Goal: Task Accomplishment & Management: Manage account settings

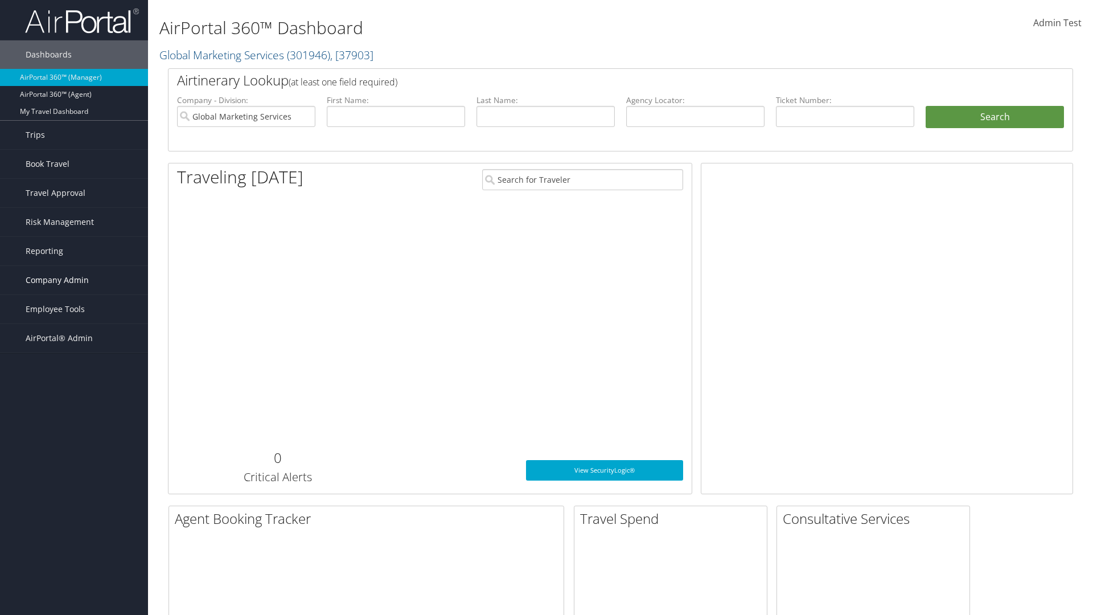
click at [74, 280] on span "Company Admin" at bounding box center [57, 280] width 63 height 28
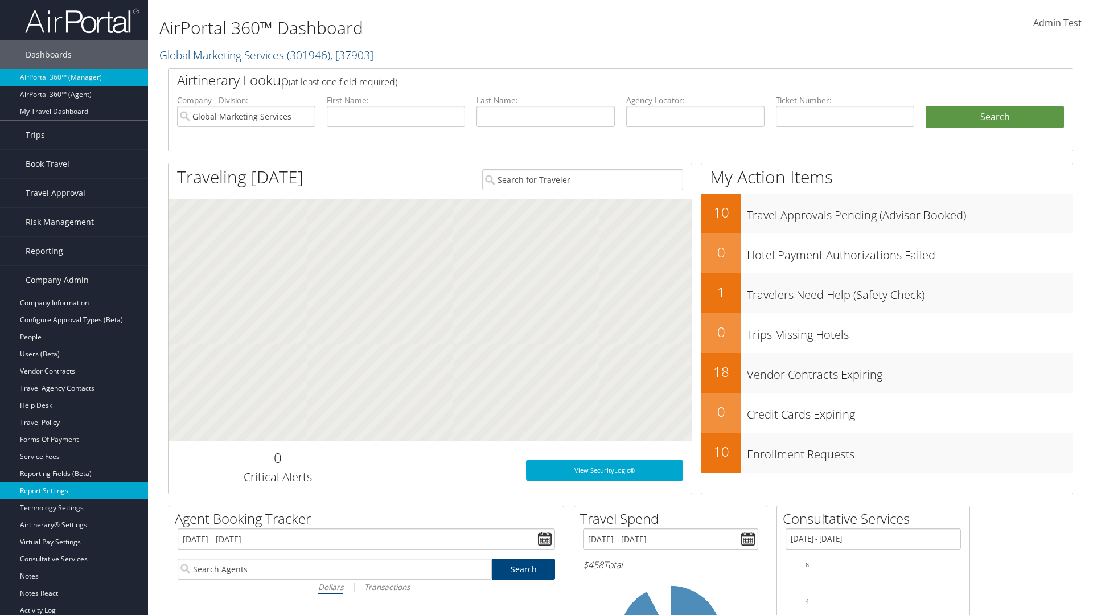
click at [74, 491] on link "Report Settings" at bounding box center [74, 490] width 148 height 17
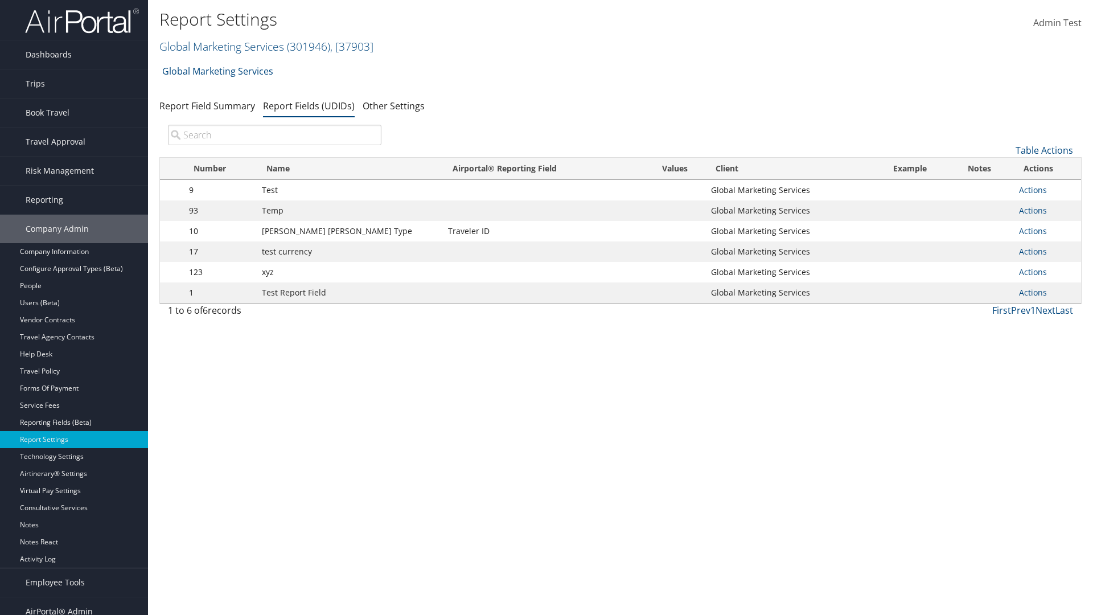
click at [274, 135] on input "search" at bounding box center [274, 135] width 213 height 20
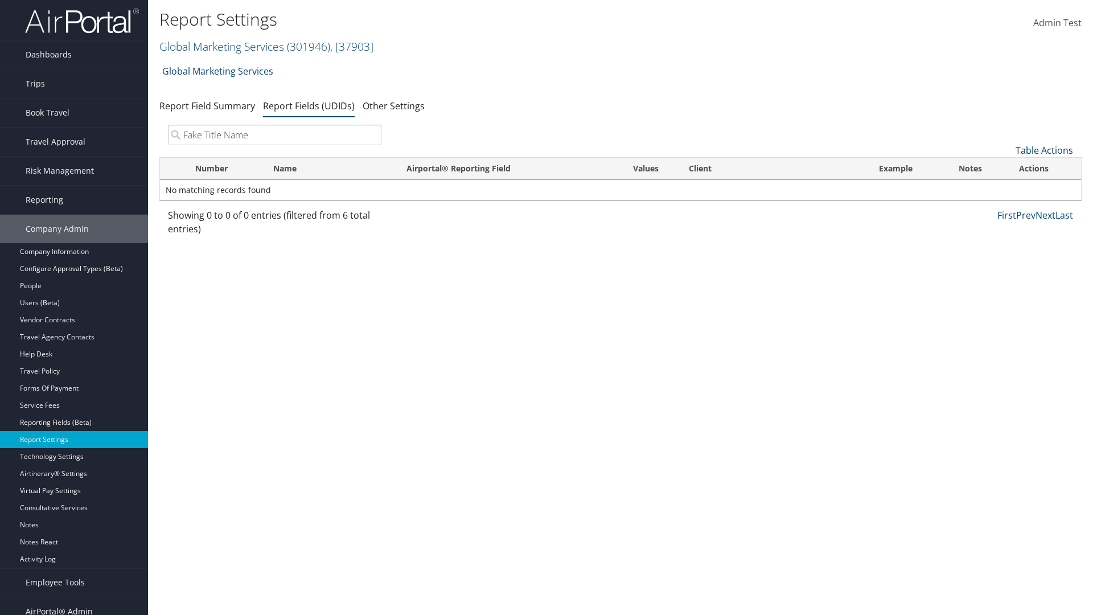
type input "Fake Title Name"
click at [1044, 150] on link "Table Actions" at bounding box center [1043, 150] width 57 height 13
click at [1006, 168] on link "New Record" at bounding box center [1006, 167] width 150 height 19
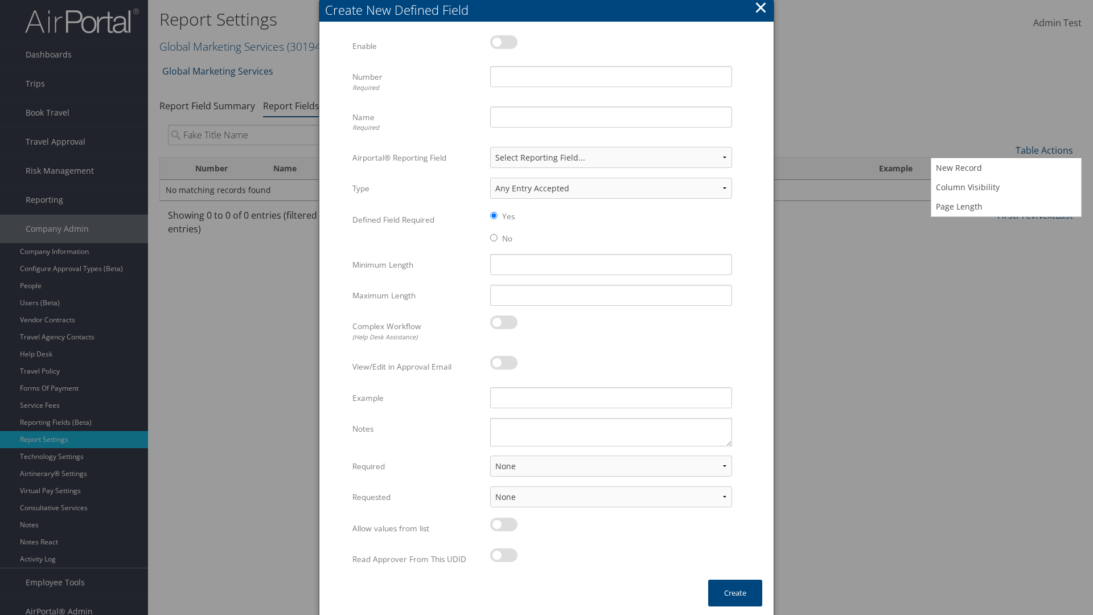
click at [504, 42] on label at bounding box center [503, 42] width 27 height 14
click at [503, 42] on input "checkbox" at bounding box center [499, 43] width 7 height 7
checkbox input "true"
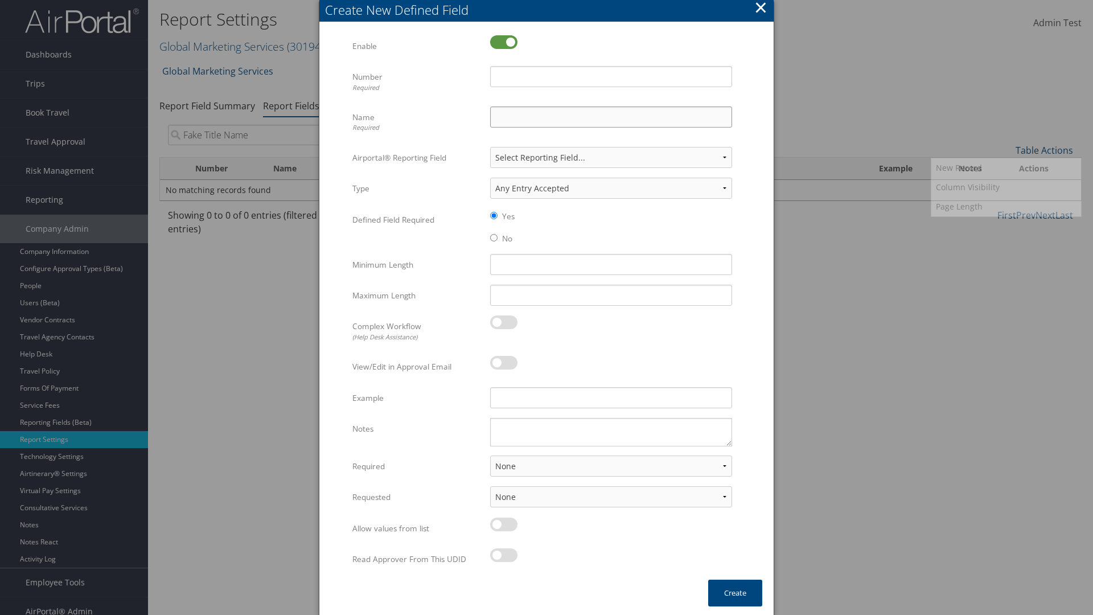
click at [611, 117] on input "Name Required" at bounding box center [611, 116] width 242 height 21
type input "Fake Title Name"
click at [611, 76] on input "Number Required" at bounding box center [611, 76] width 242 height 21
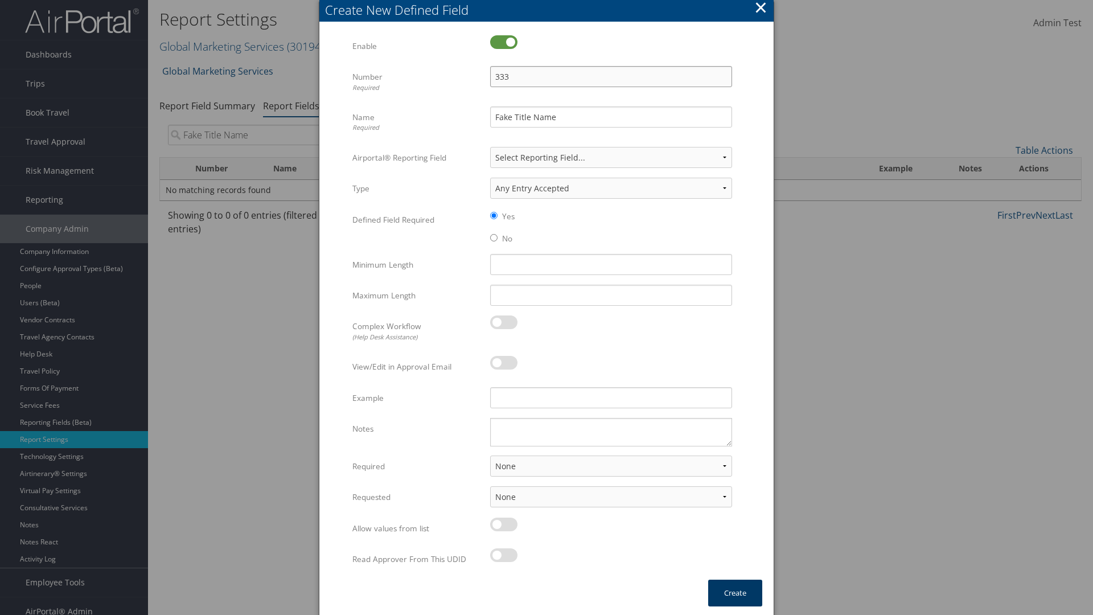
type input "333"
click at [735, 592] on button "Create" at bounding box center [735, 592] width 54 height 27
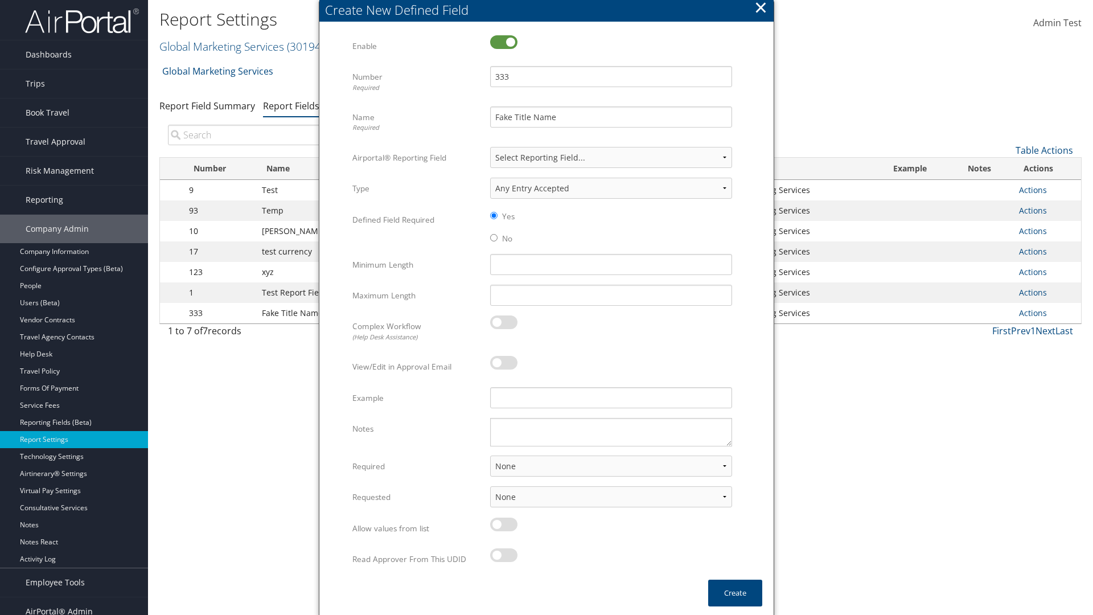
click at [274, 125] on input "search" at bounding box center [274, 135] width 213 height 20
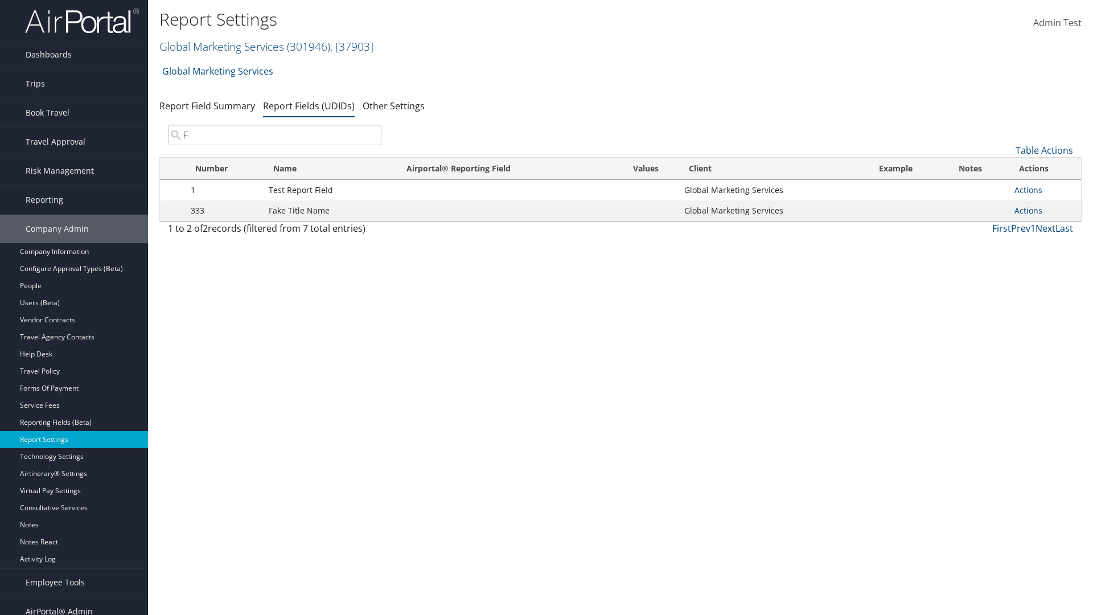
scroll to position [11, 0]
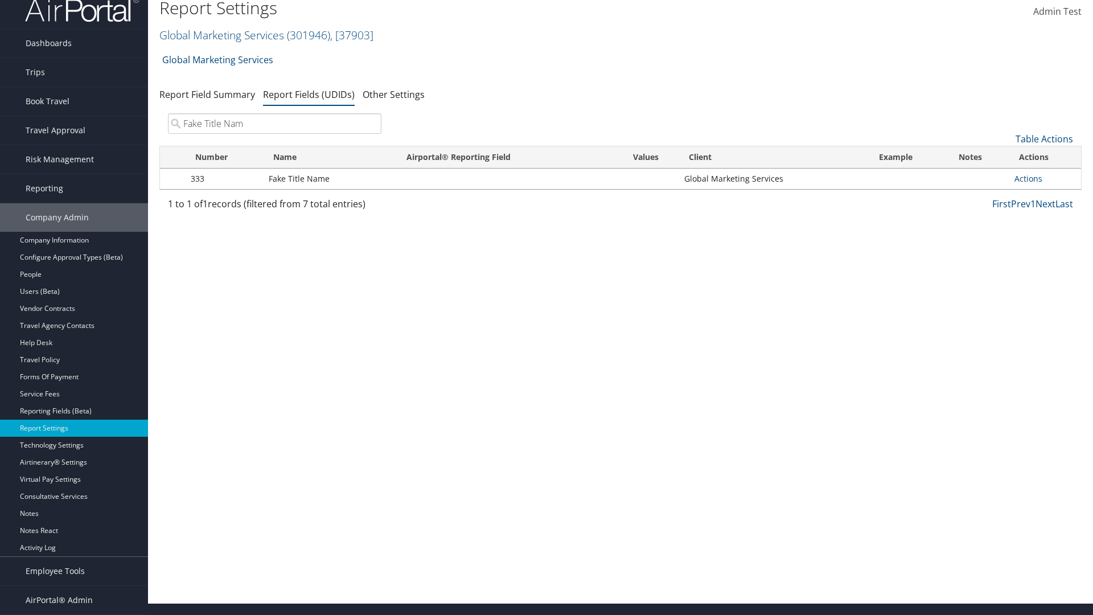
type input "Fake Title Name"
click at [274, 123] on input "search" at bounding box center [274, 123] width 213 height 20
type input "333"
click at [1028, 178] on link "Actions" at bounding box center [1028, 178] width 28 height 11
click at [983, 234] on link "Edit" at bounding box center [982, 234] width 113 height 19
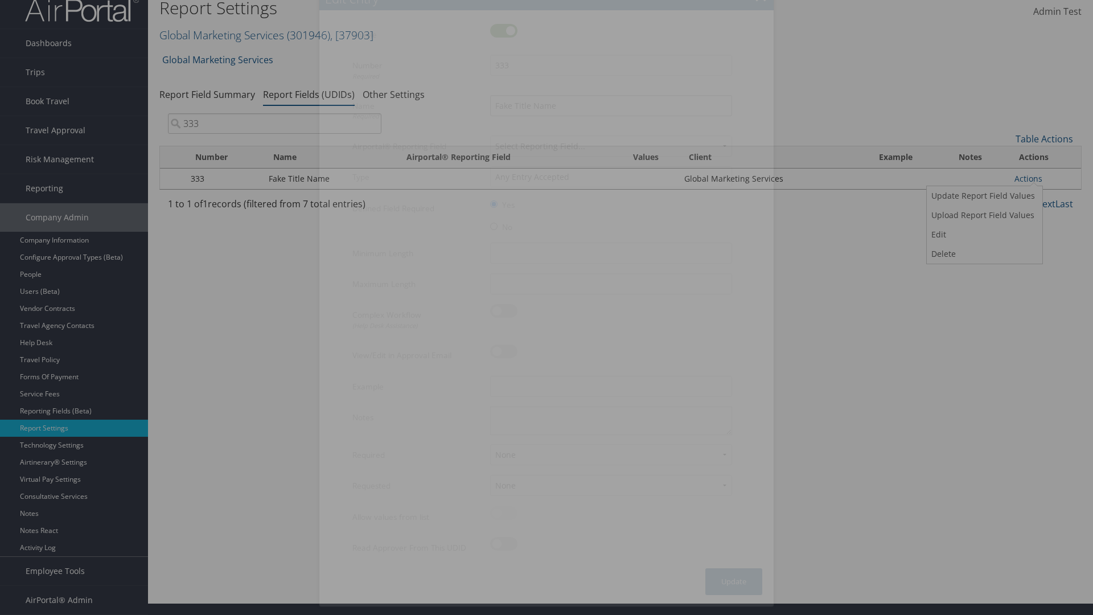
click at [611, 105] on input "Fake Title Name" at bounding box center [611, 105] width 242 height 21
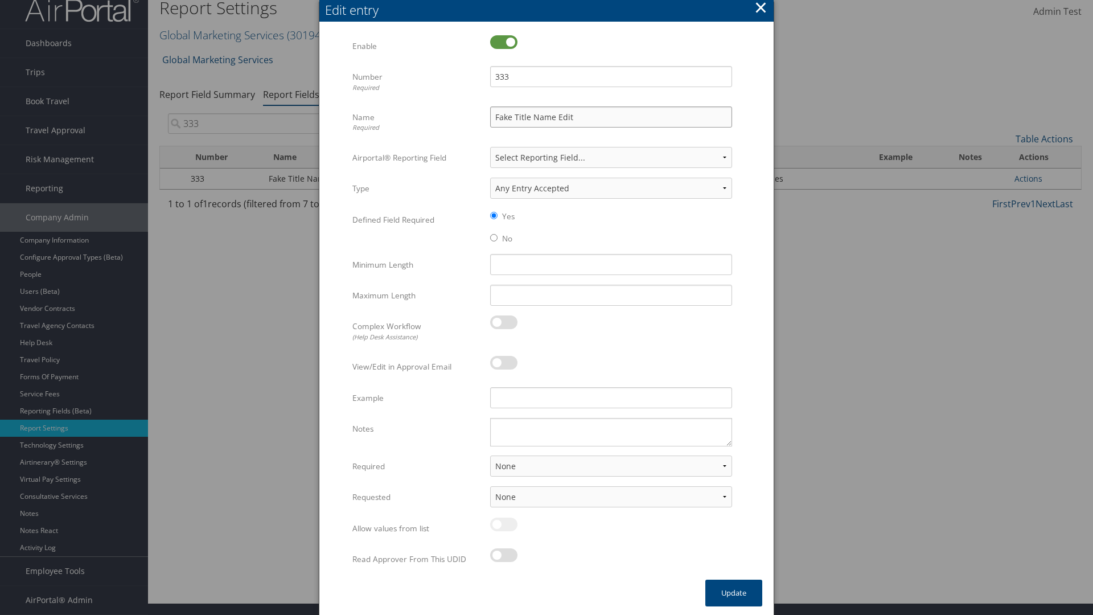
type input "Fake Title Name Edit"
click at [611, 76] on input "333" at bounding box center [611, 76] width 242 height 21
type input "3334"
click at [734, 592] on button "Update" at bounding box center [733, 592] width 57 height 27
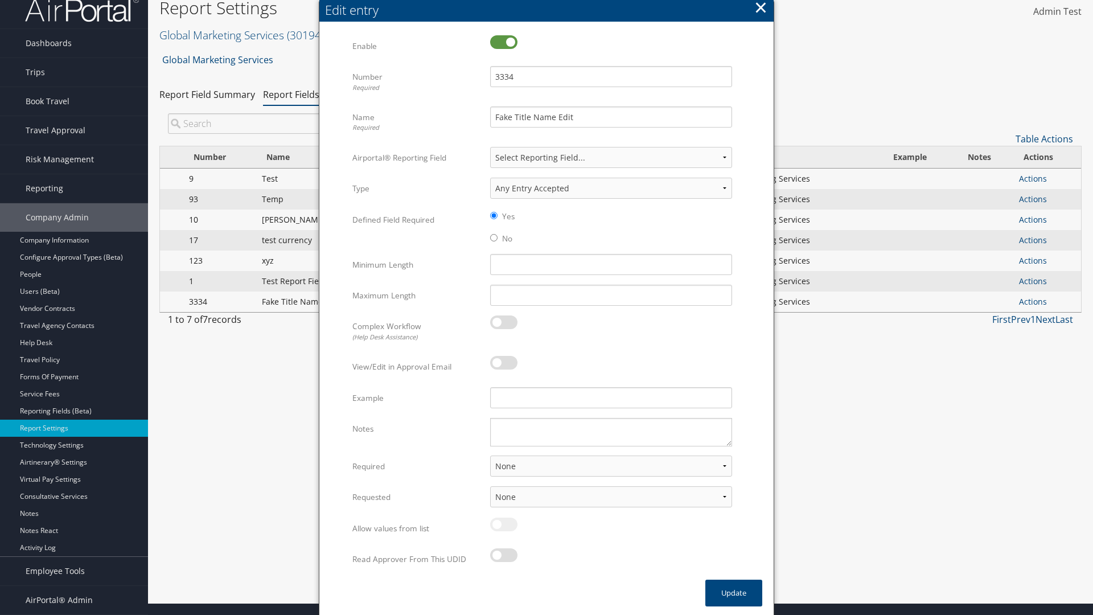
click at [274, 123] on input "search" at bounding box center [274, 123] width 213 height 20
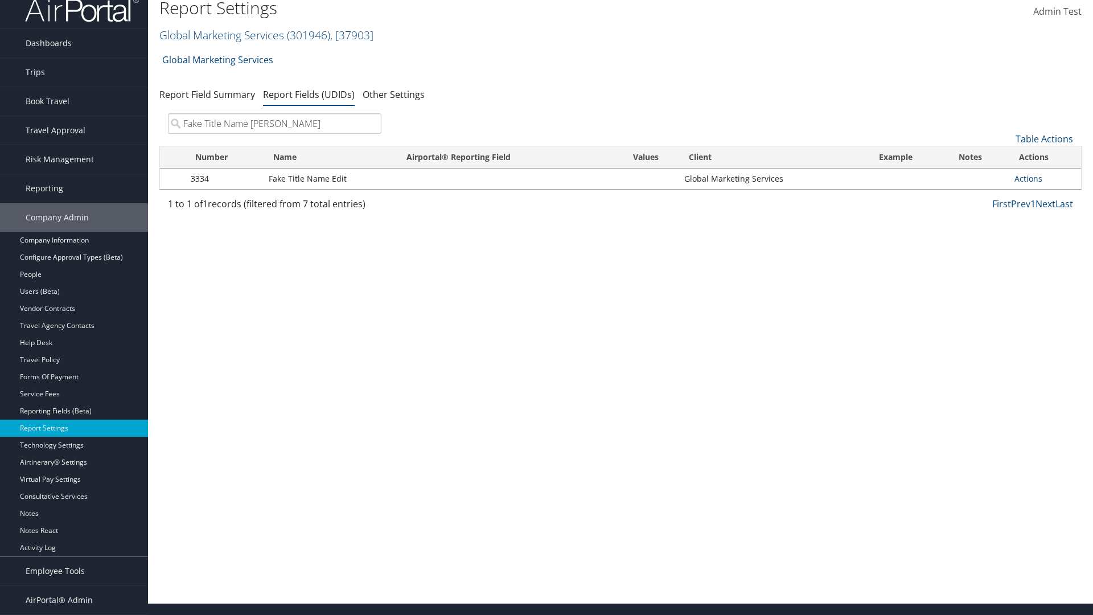
type input "Fake Title Name Edit"
click at [274, 123] on input "search" at bounding box center [274, 123] width 213 height 20
type input "3334"
click at [1028, 178] on link "Actions" at bounding box center [1028, 178] width 28 height 11
click at [983, 215] on link "Upload Report Field Values" at bounding box center [982, 214] width 113 height 19
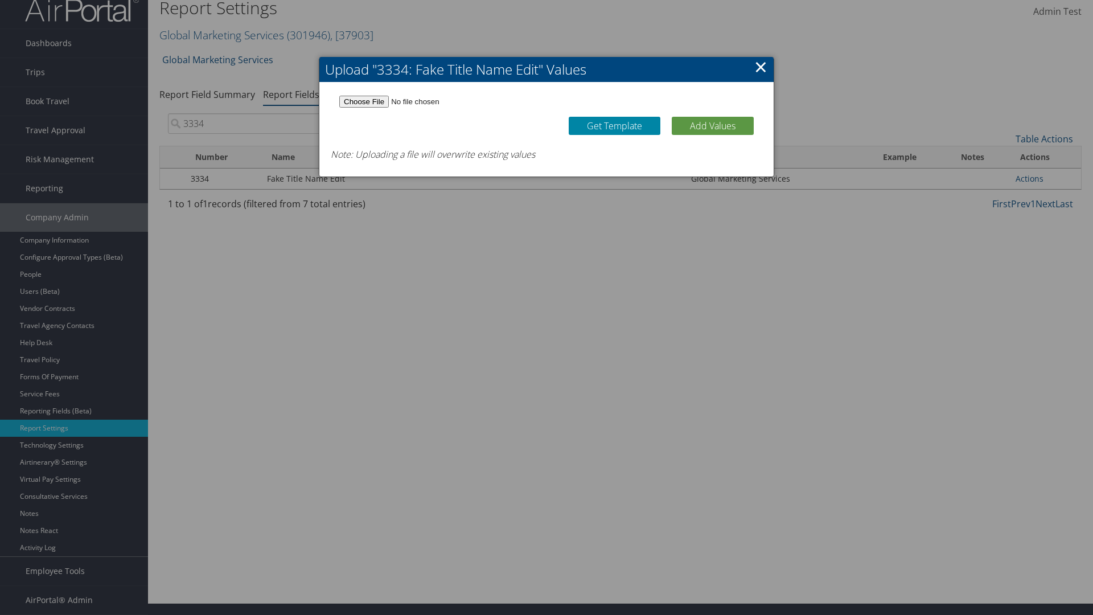
click at [614, 125] on link "Get Template" at bounding box center [615, 126] width 92 height 18
type input "C:\fakepath\udidValues.csv"
click at [712, 125] on button "Add Values" at bounding box center [713, 126] width 82 height 18
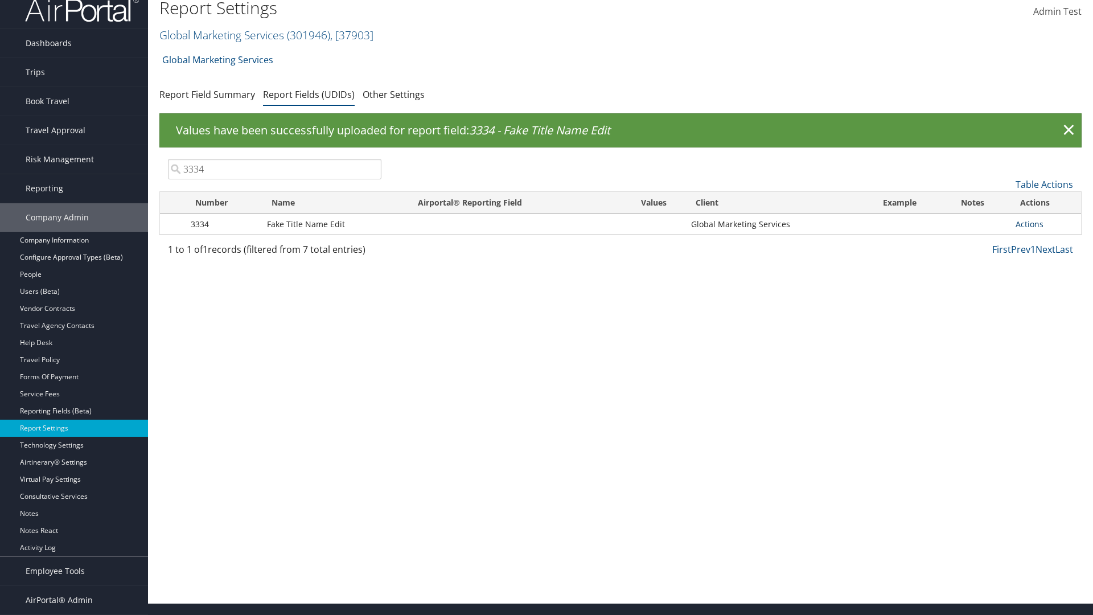
click at [1029, 224] on link "Actions" at bounding box center [1029, 224] width 28 height 11
click at [983, 241] on link "Update Report Field Values" at bounding box center [984, 241] width 113 height 19
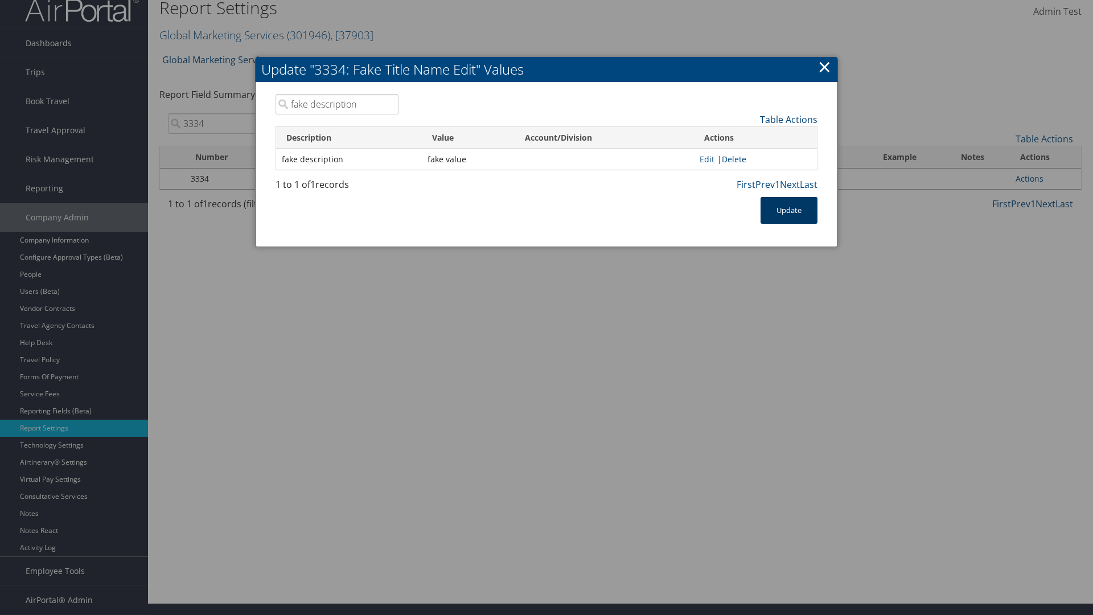
type input "fake description"
click at [789, 210] on button "Update" at bounding box center [788, 210] width 57 height 27
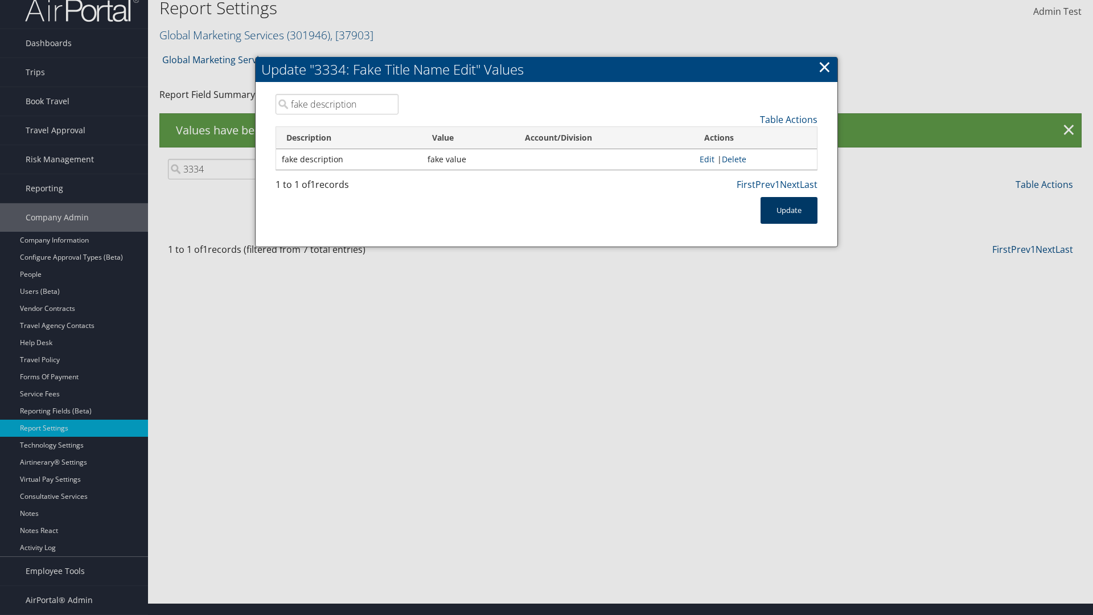
scroll to position [0, 0]
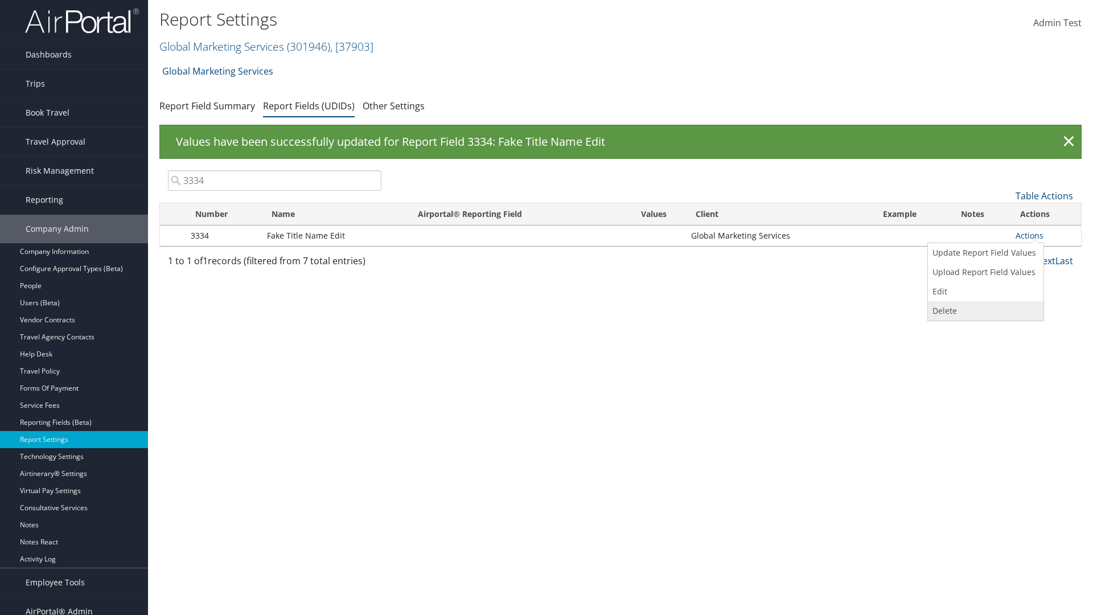
click at [983, 311] on link "Delete" at bounding box center [984, 310] width 113 height 19
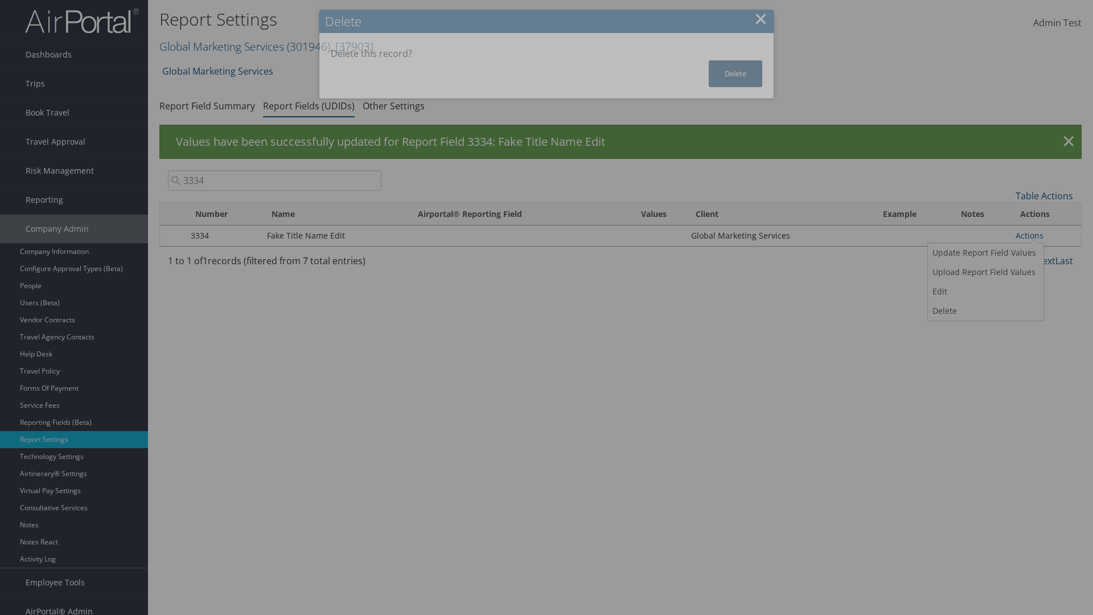
click at [735, 73] on button "Delete" at bounding box center [734, 73] width 53 height 27
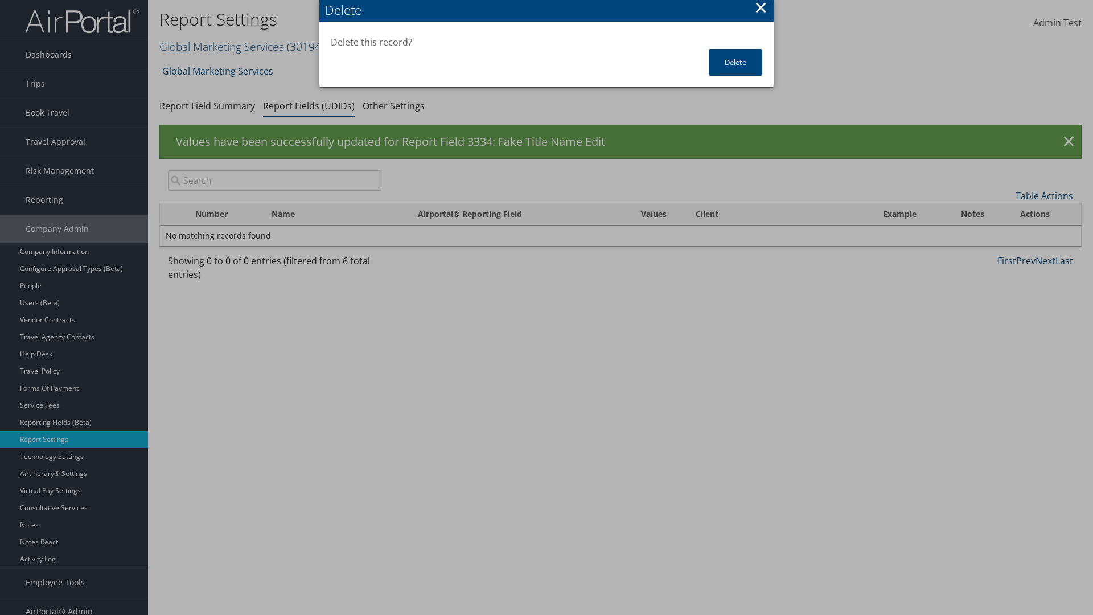
click at [274, 180] on input "search" at bounding box center [274, 180] width 213 height 20
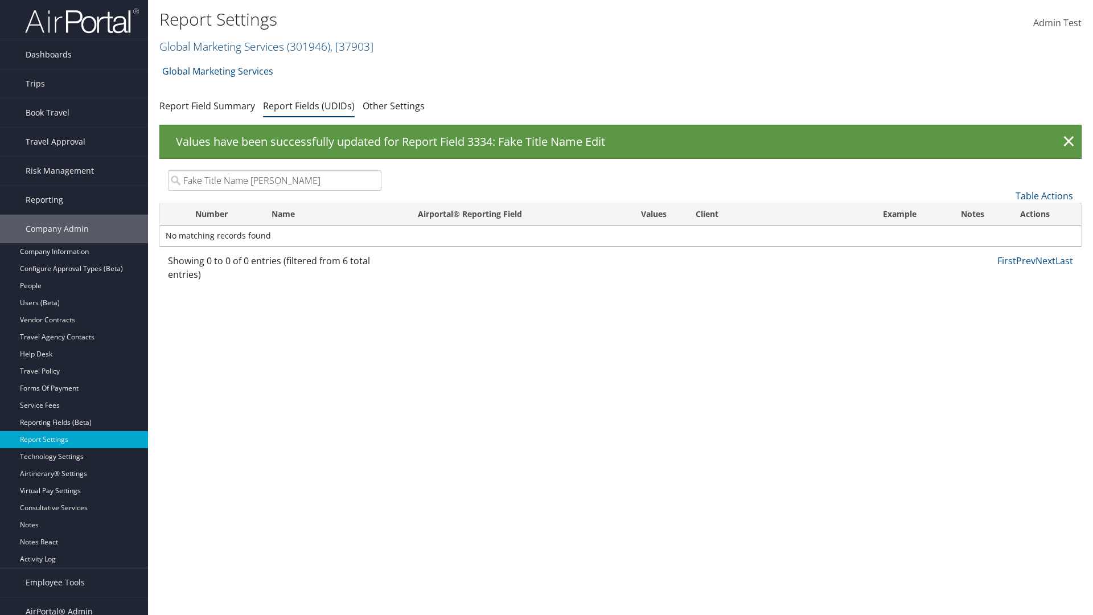
type input "Fake Title Name Edit"
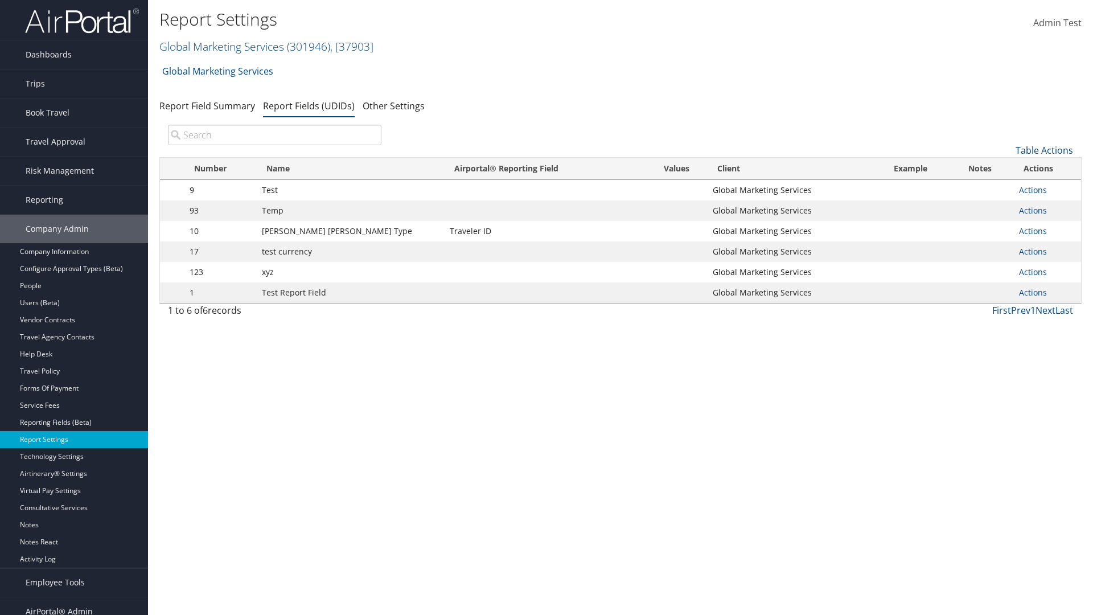
click at [274, 135] on input "search" at bounding box center [274, 135] width 213 height 20
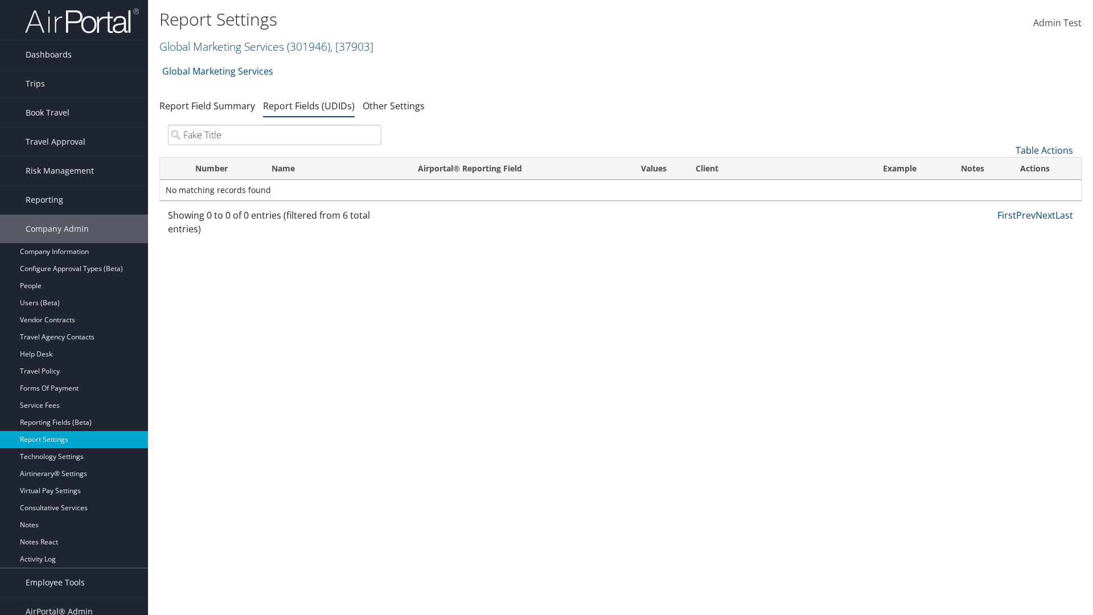
type input "Fake Title"
